Goal: Check status: Check status

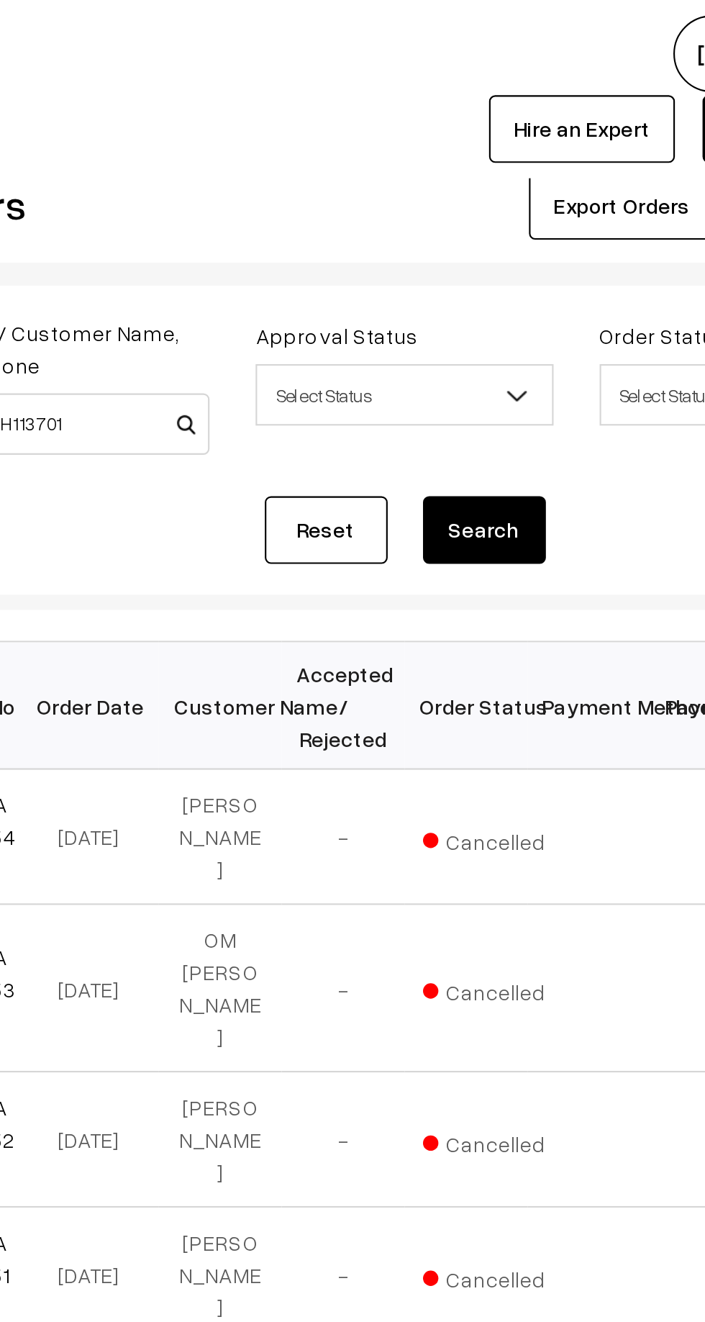
type input "AGRIARTH113701"
click at [485, 245] on button "Search" at bounding box center [484, 248] width 58 height 32
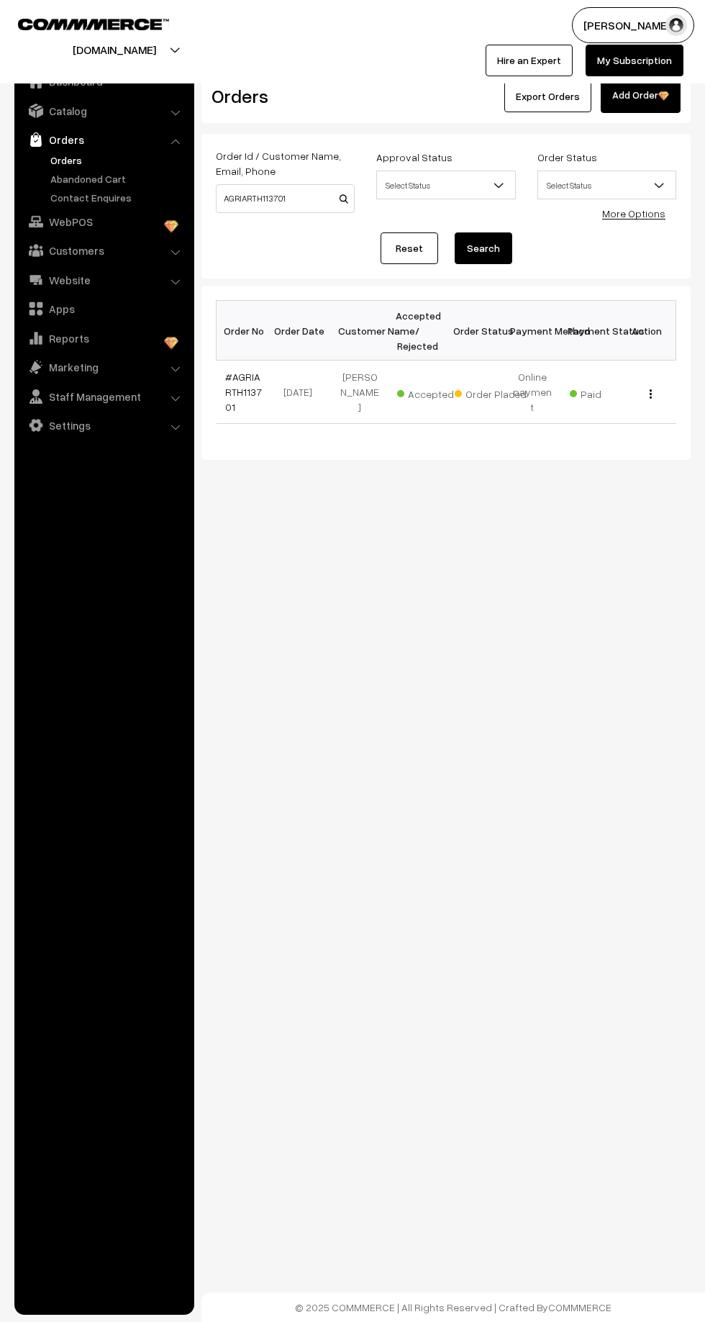
click at [254, 373] on link "#AGRIARTH113701" at bounding box center [243, 392] width 37 height 42
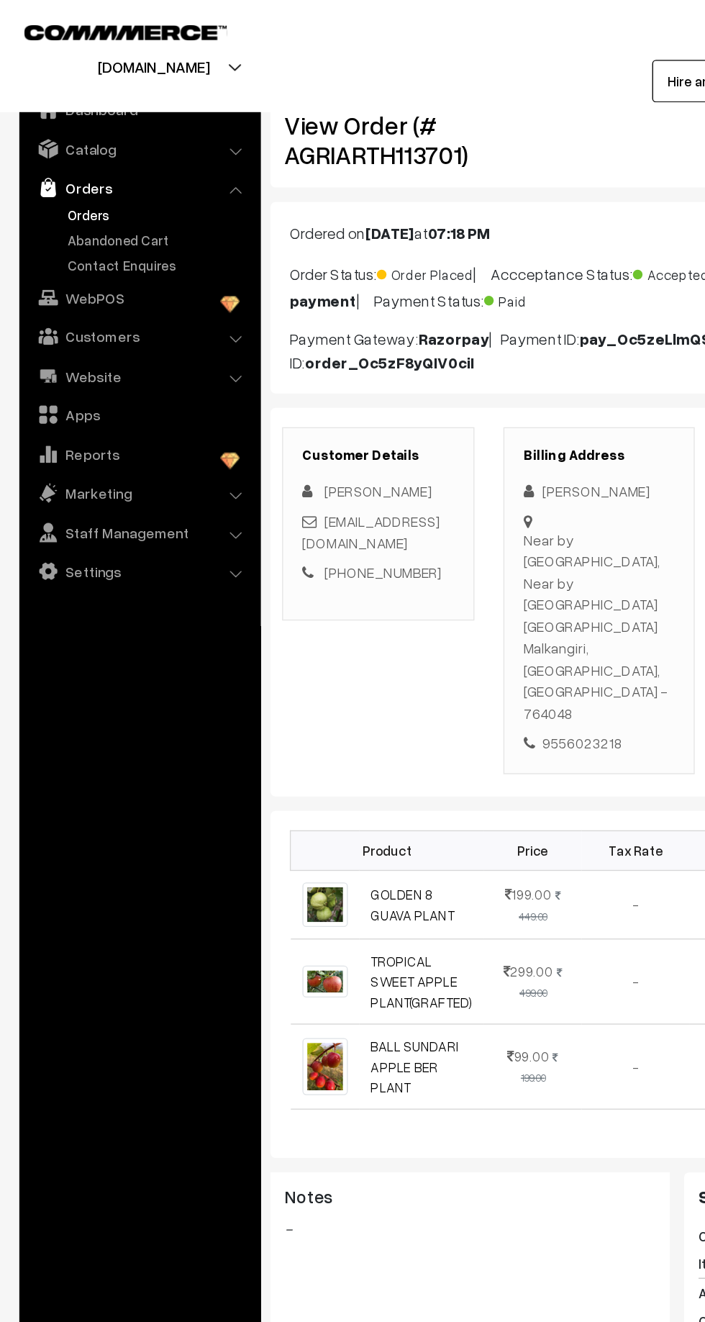
click at [67, 176] on link "Abandoned Cart" at bounding box center [118, 178] width 142 height 15
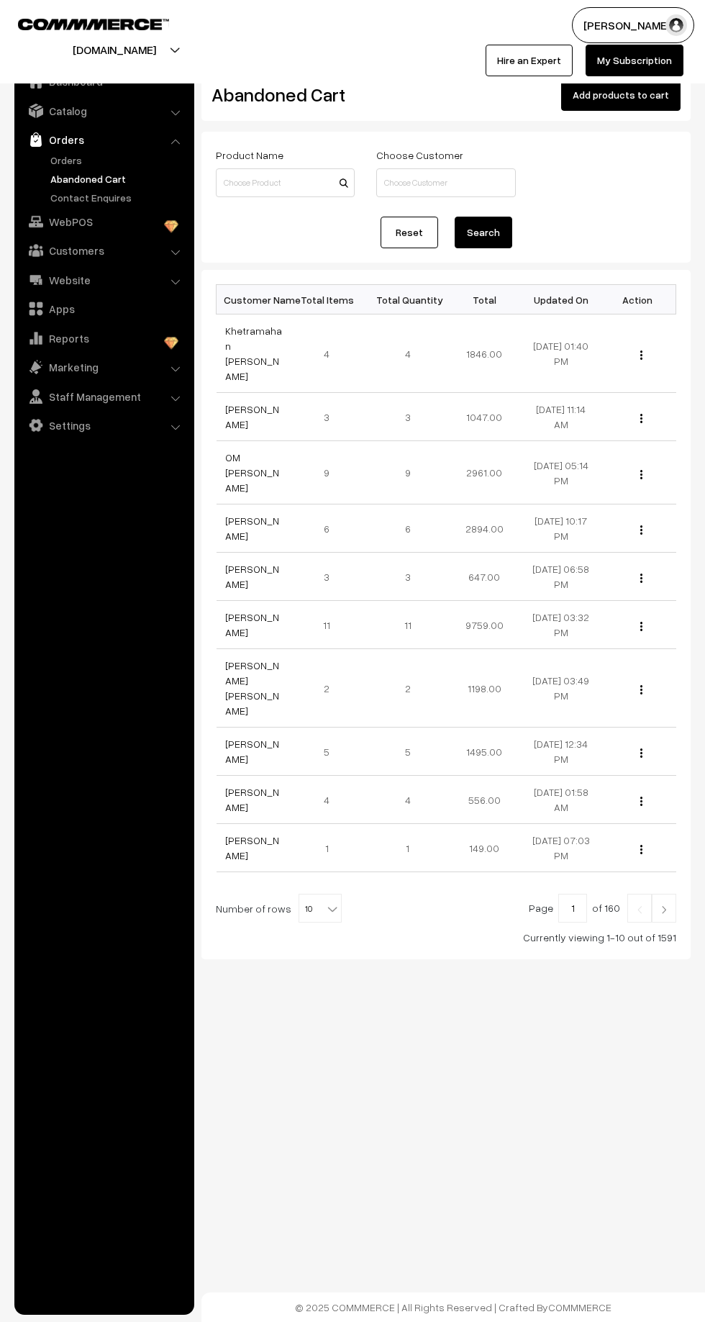
click at [50, 163] on link "Orders" at bounding box center [118, 160] width 142 height 15
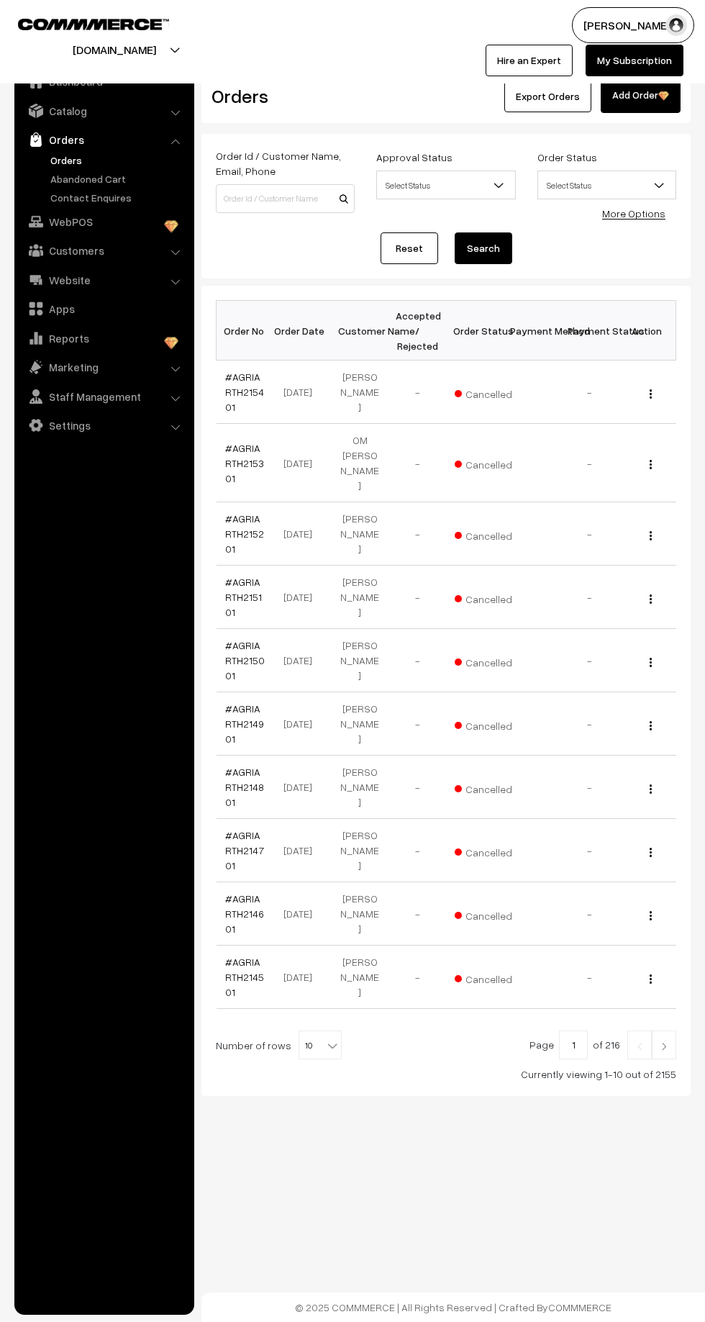
click at [73, 199] on link "Contact Enquires" at bounding box center [118, 197] width 142 height 15
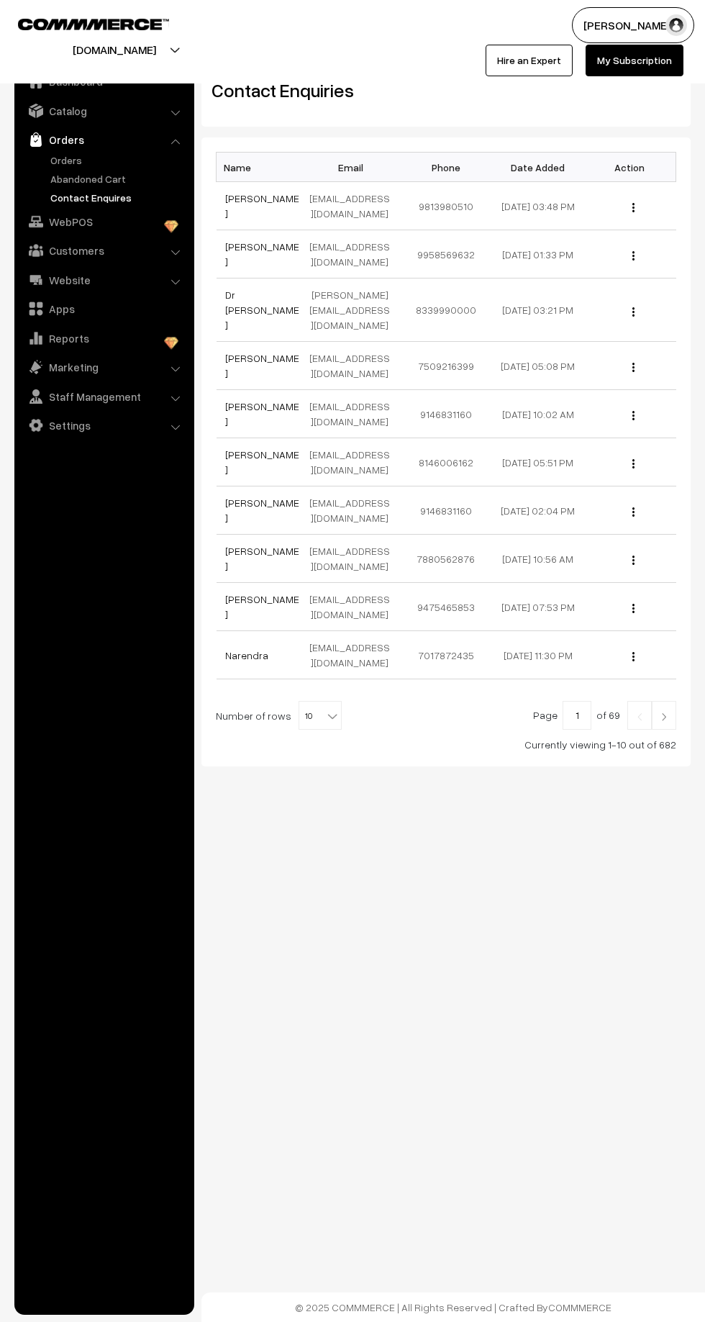
click at [77, 184] on link "Abandoned Cart" at bounding box center [118, 178] width 142 height 15
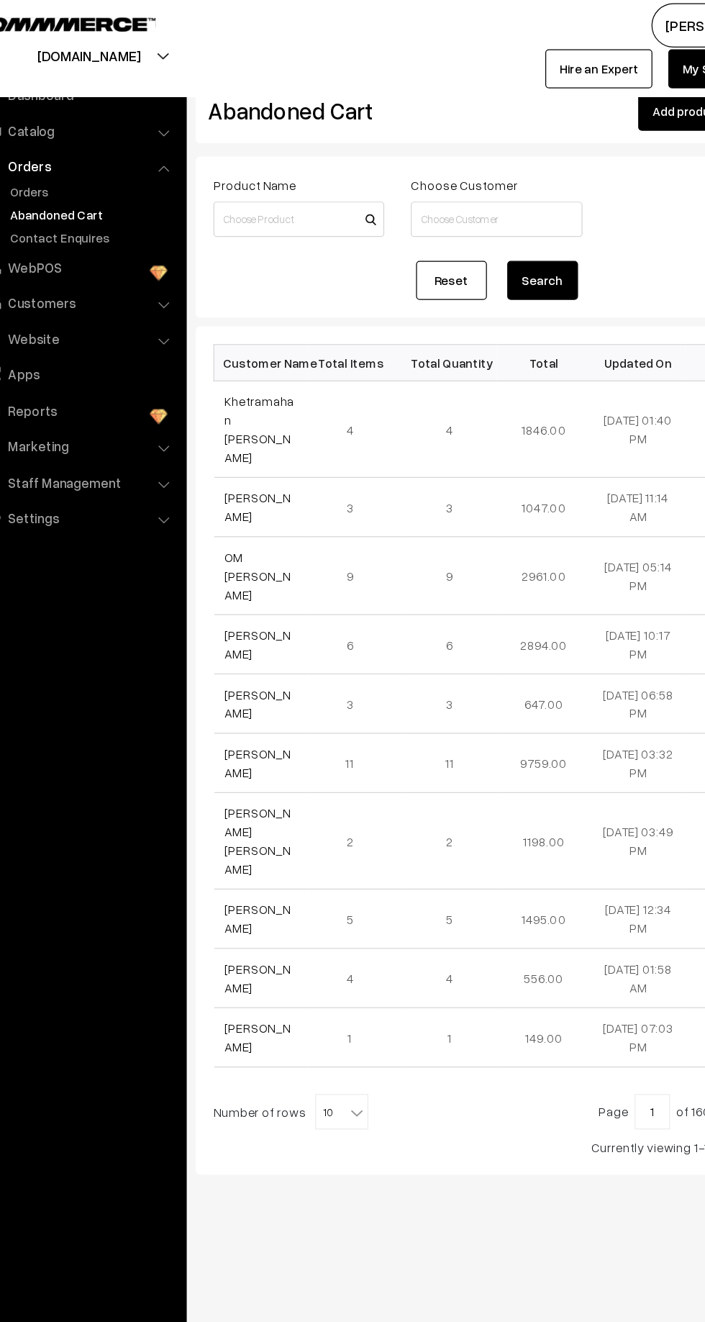
click at [229, 451] on link "OM [PERSON_NAME]" at bounding box center [252, 472] width 54 height 42
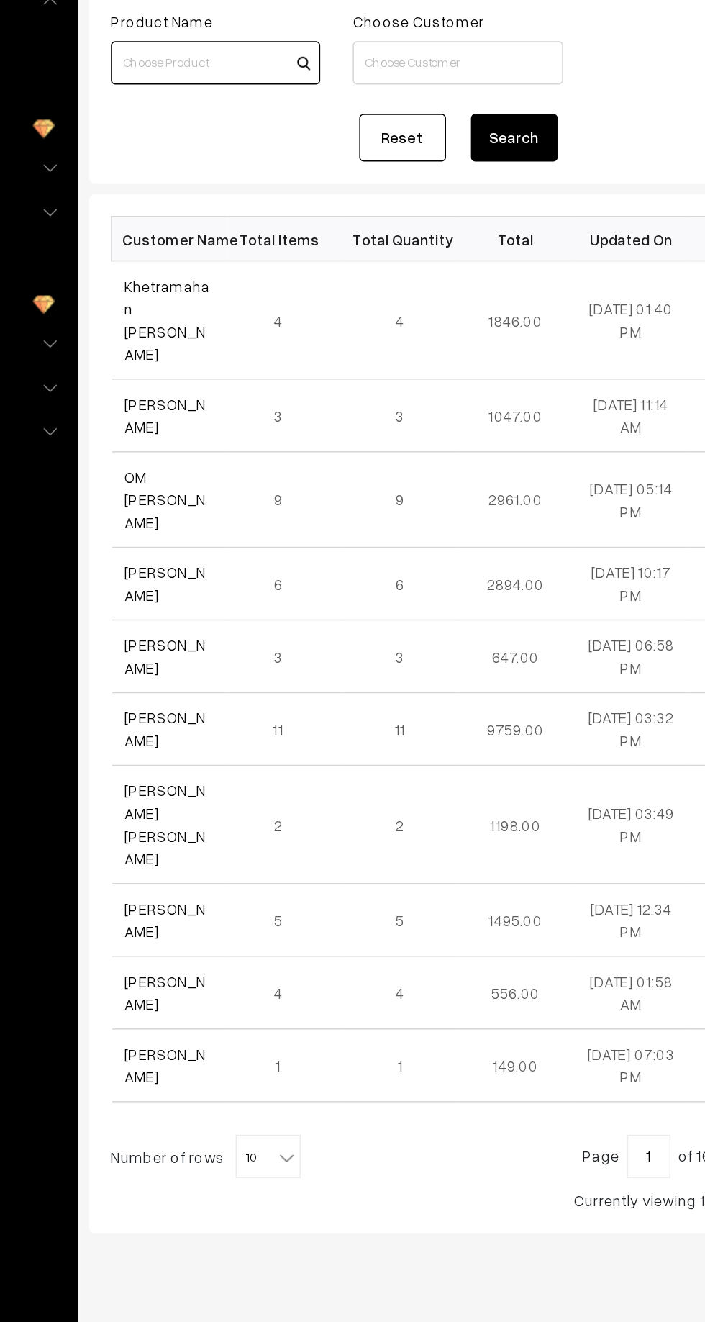
click at [256, 181] on input at bounding box center [285, 182] width 139 height 29
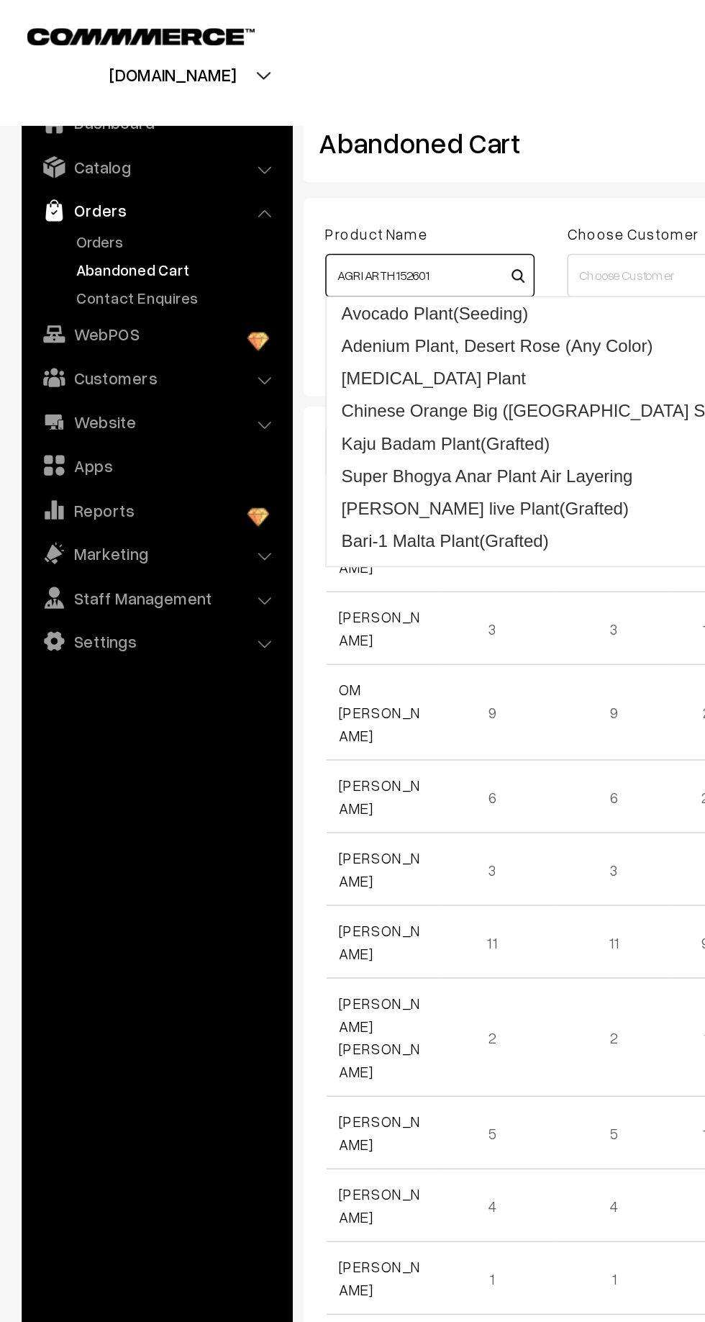
type input "AGRIARTH152601"
click at [60, 154] on link "Orders" at bounding box center [118, 160] width 142 height 15
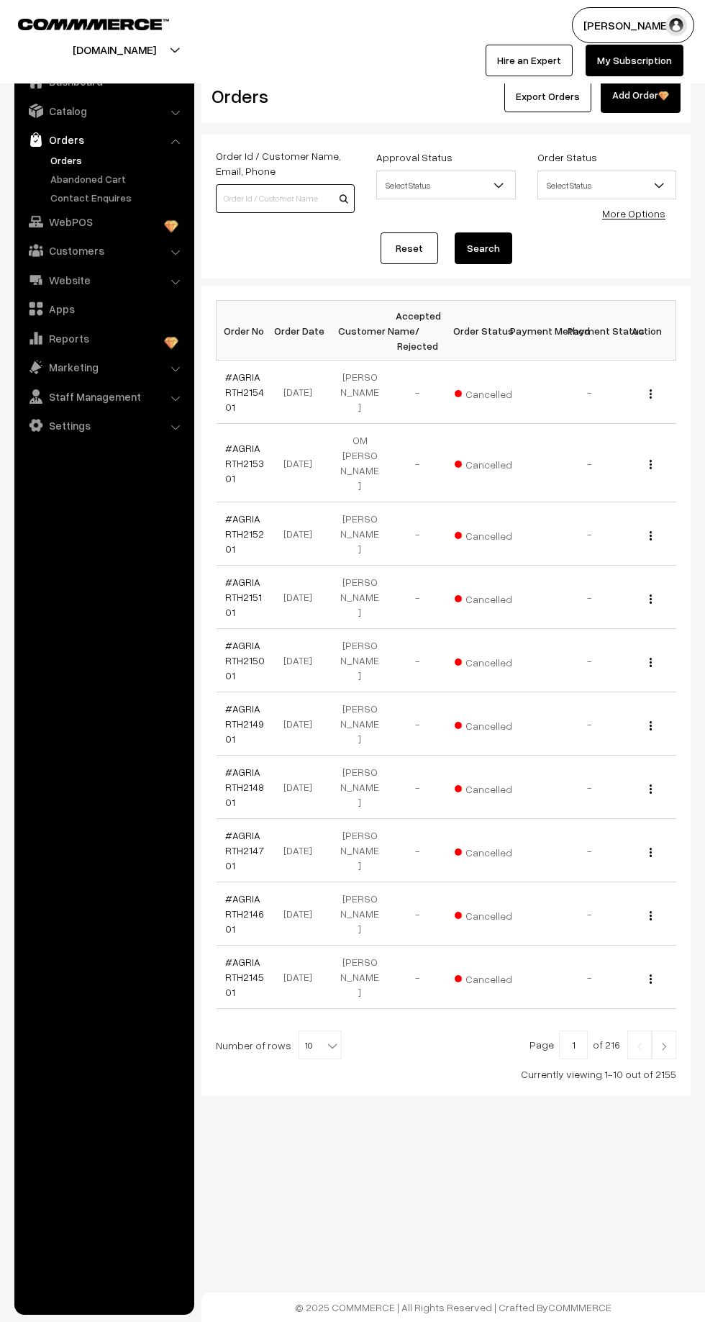
click at [266, 196] on input at bounding box center [285, 198] width 139 height 29
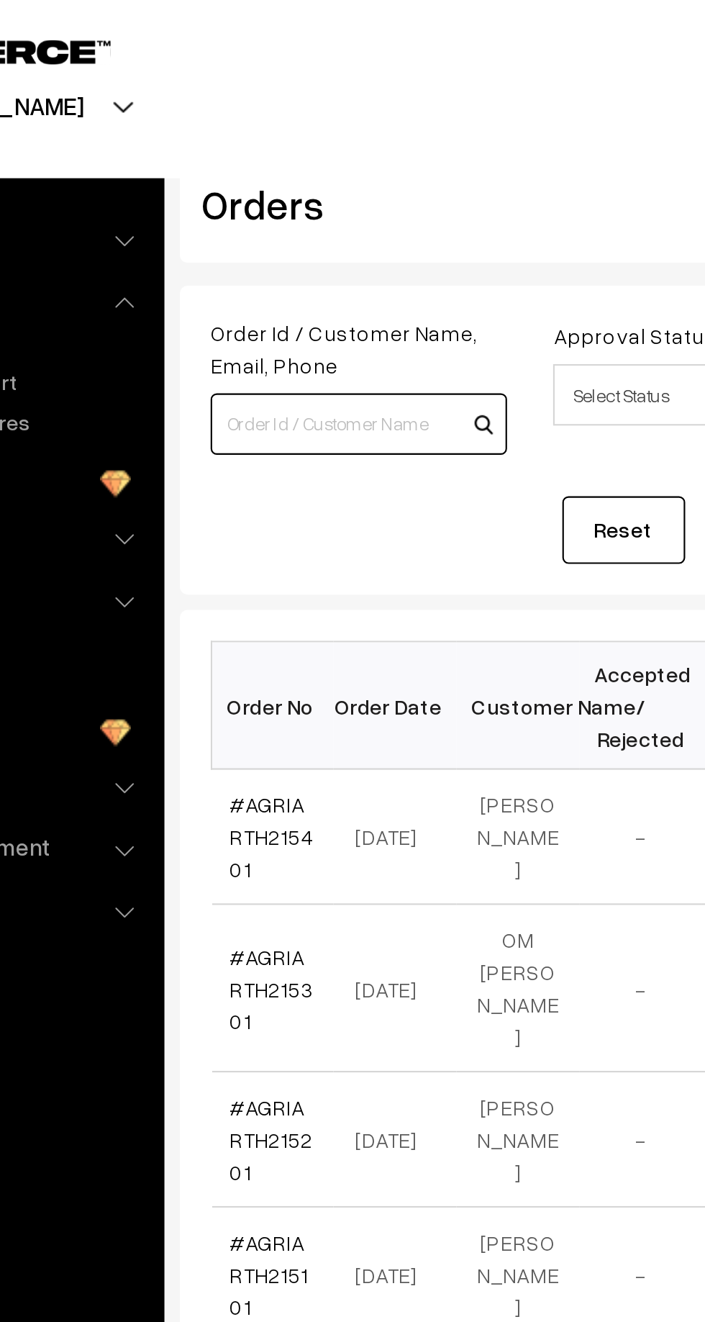
paste input "AGRIARTH152601"
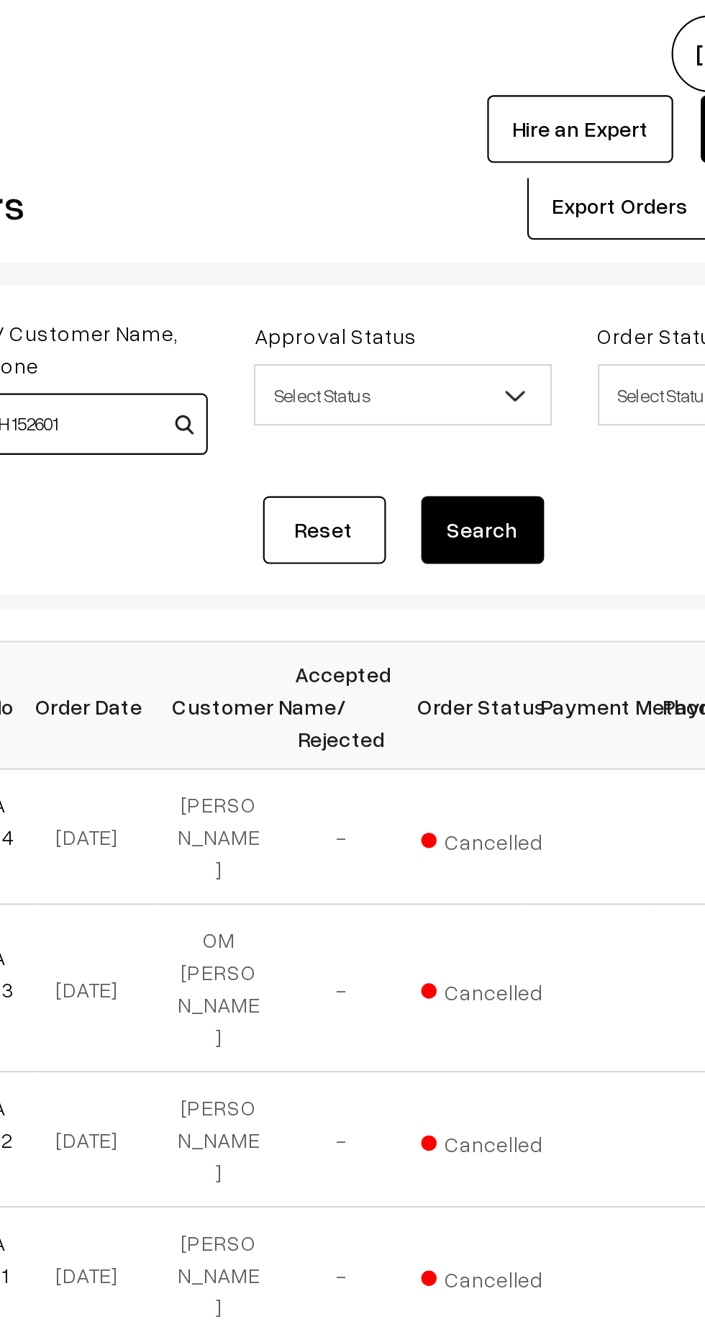
type input "AGRIARTH152601"
click at [486, 237] on button "Search" at bounding box center [484, 248] width 58 height 32
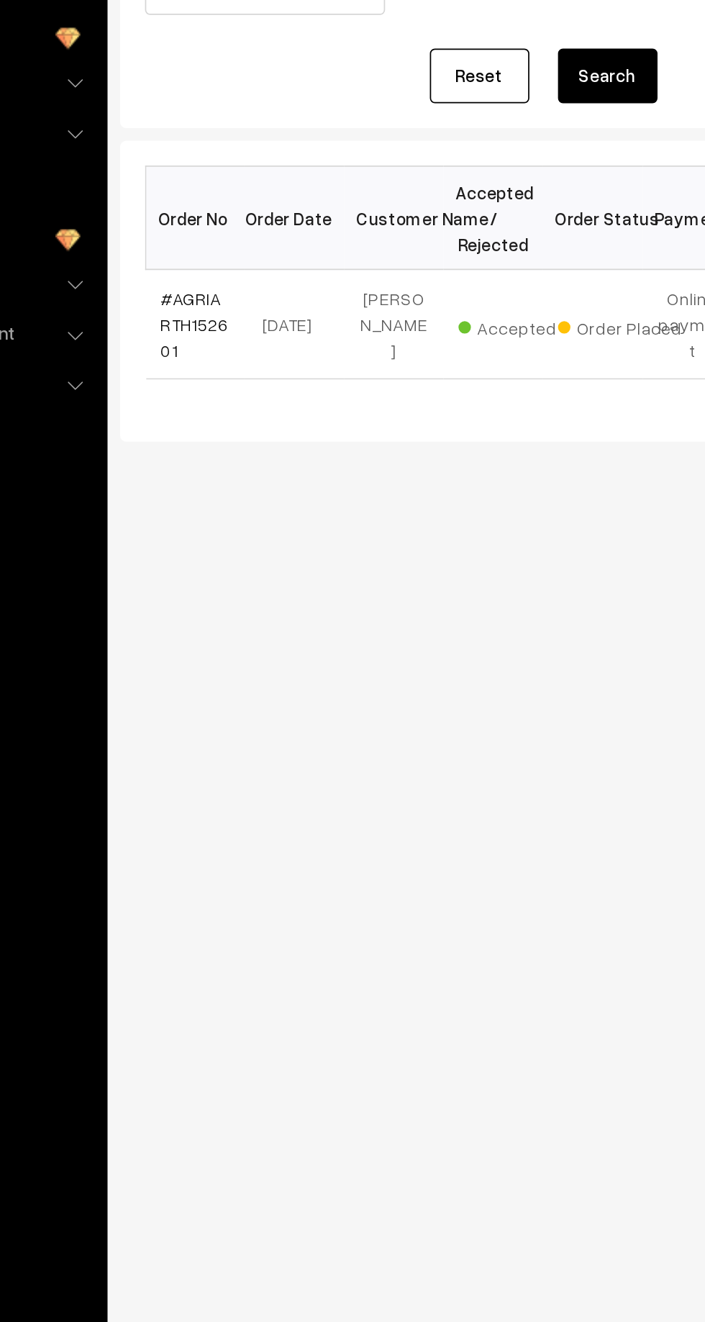
click at [263, 384] on link "#AGRIARTH152601" at bounding box center [244, 392] width 39 height 42
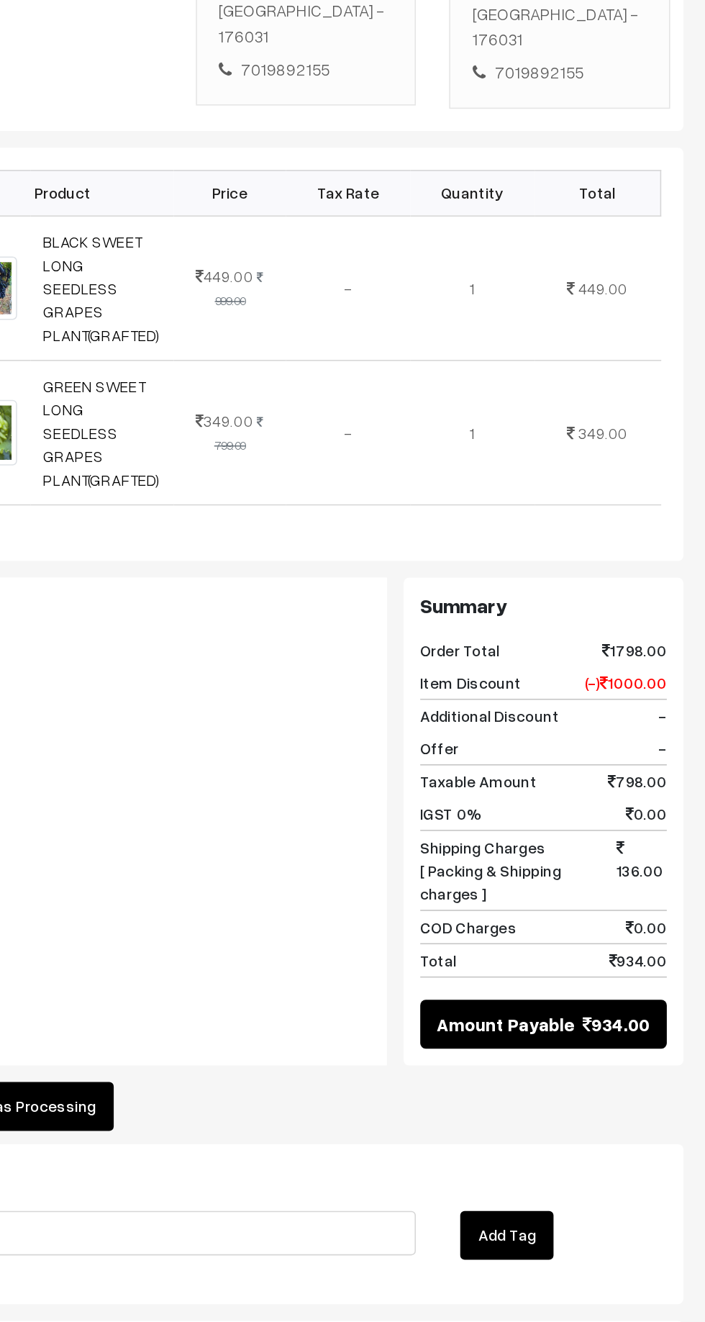
scroll to position [84, 0]
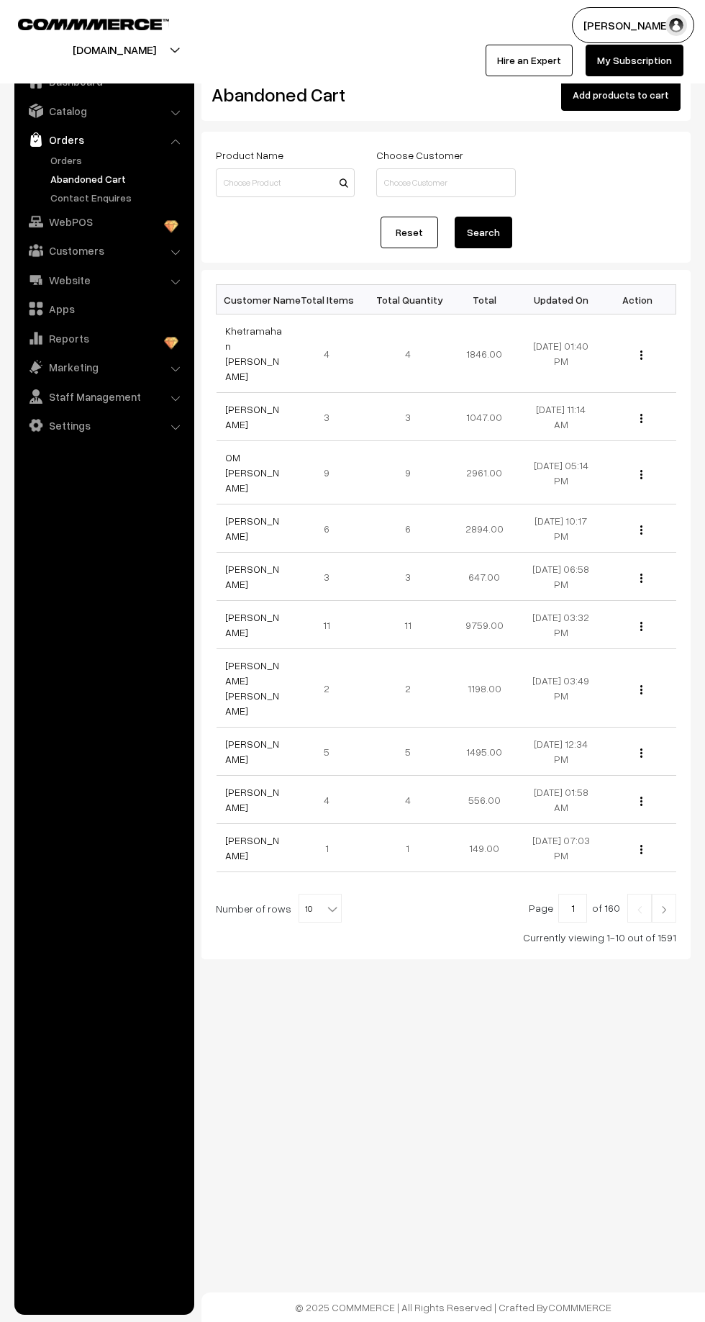
click at [73, 158] on link "Orders" at bounding box center [118, 160] width 142 height 15
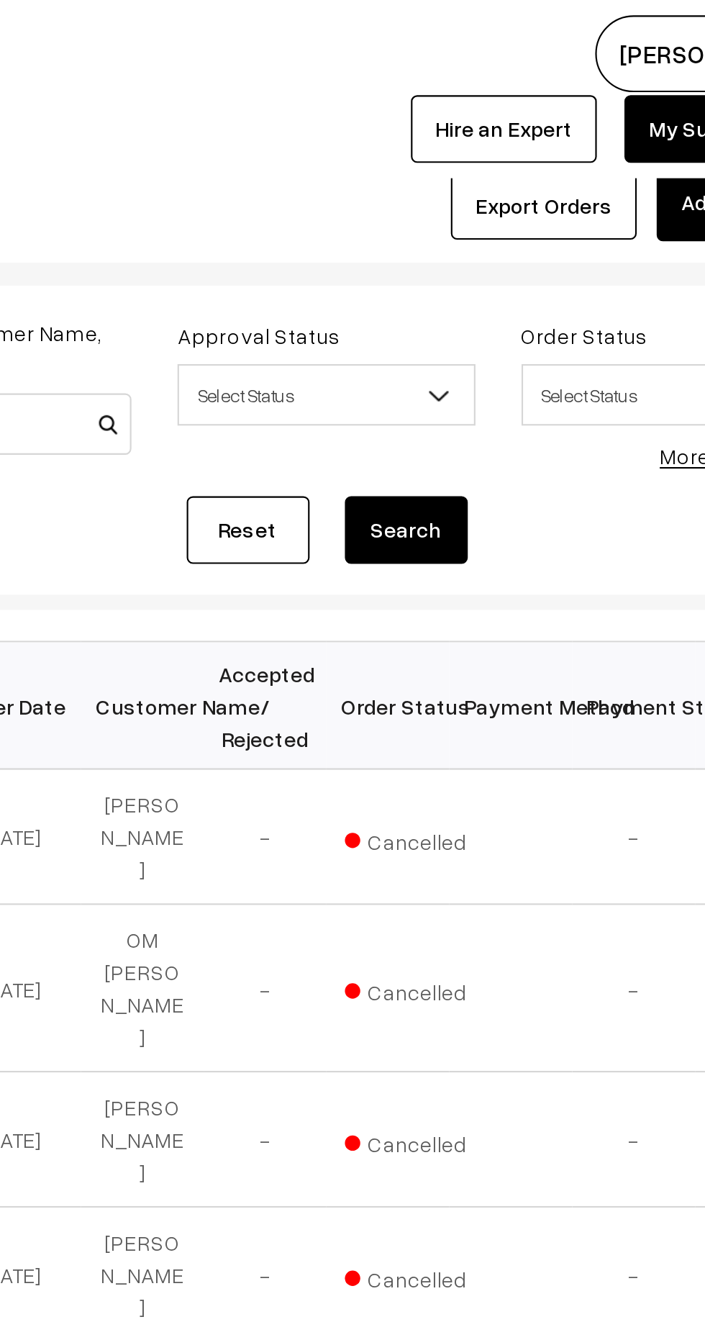
type input "AGRIARTH152601"
click at [488, 240] on button "Search" at bounding box center [484, 248] width 58 height 32
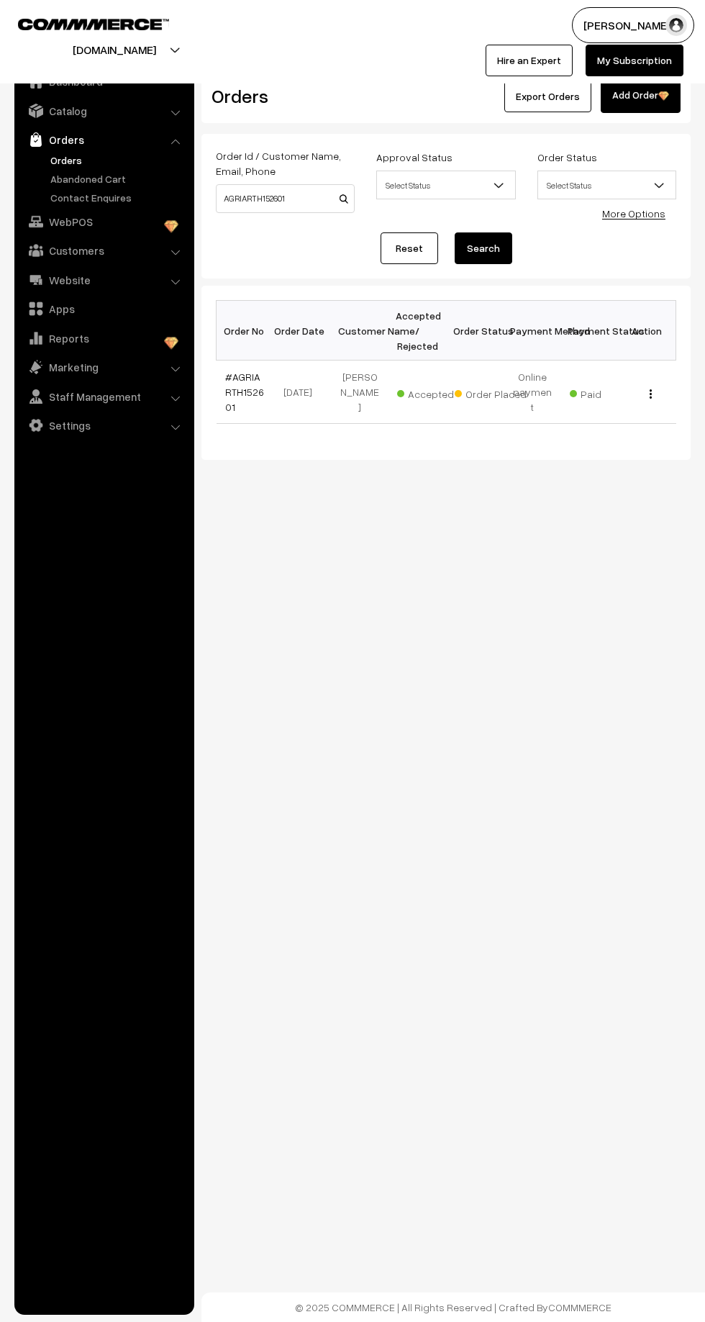
click at [249, 386] on link "#AGRIARTH152601" at bounding box center [244, 392] width 39 height 42
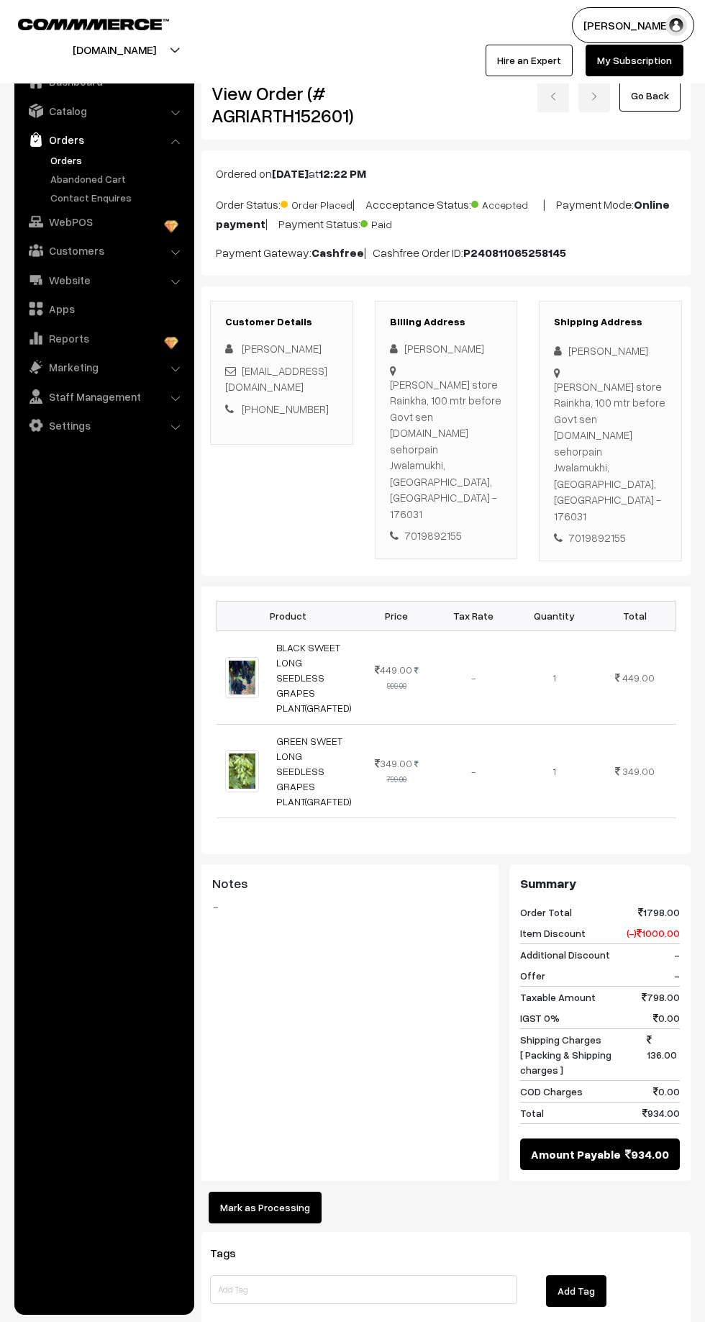
click at [46, 145] on link "Orders" at bounding box center [103, 140] width 171 height 26
click at [33, 148] on link "Orders" at bounding box center [103, 140] width 171 height 26
click at [63, 153] on link "Orders" at bounding box center [118, 160] width 142 height 15
